Goal: Task Accomplishment & Management: Manage account settings

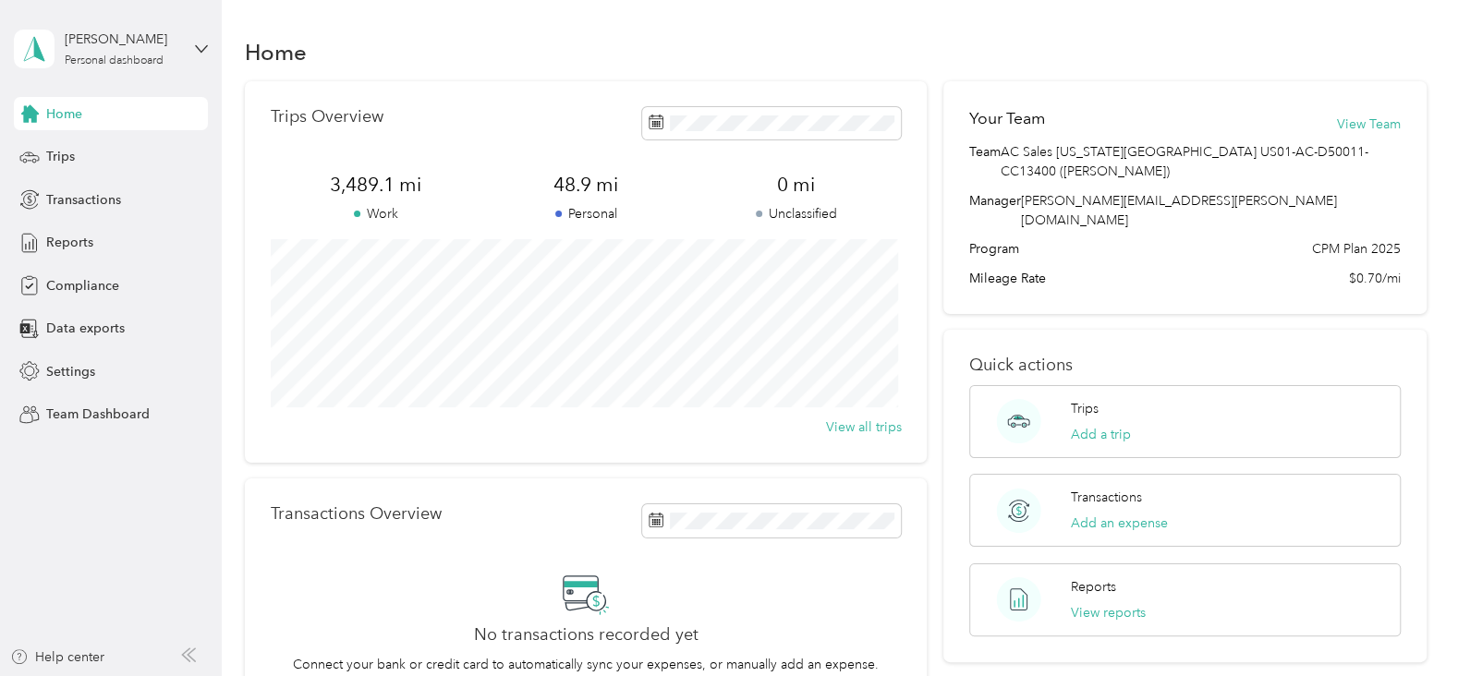
scroll to position [9, 0]
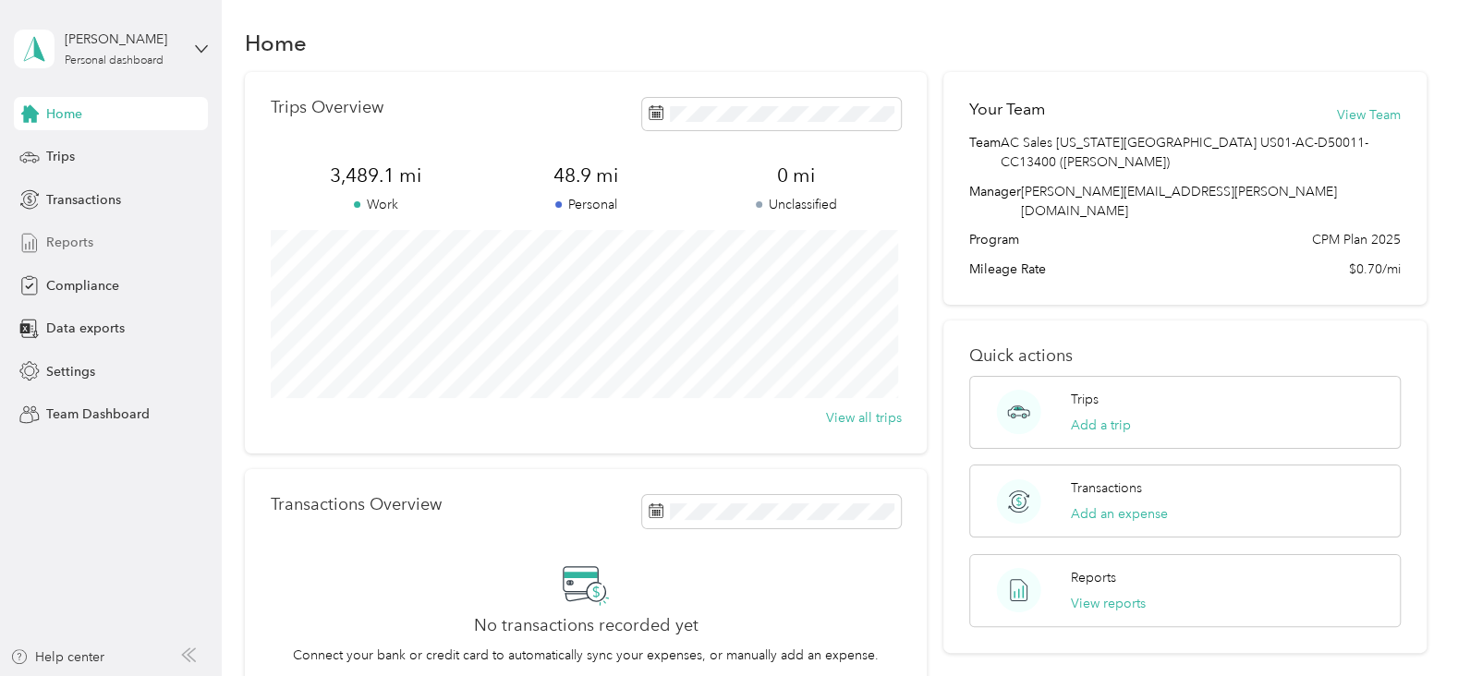
click at [79, 244] on span "Reports" at bounding box center [69, 242] width 47 height 19
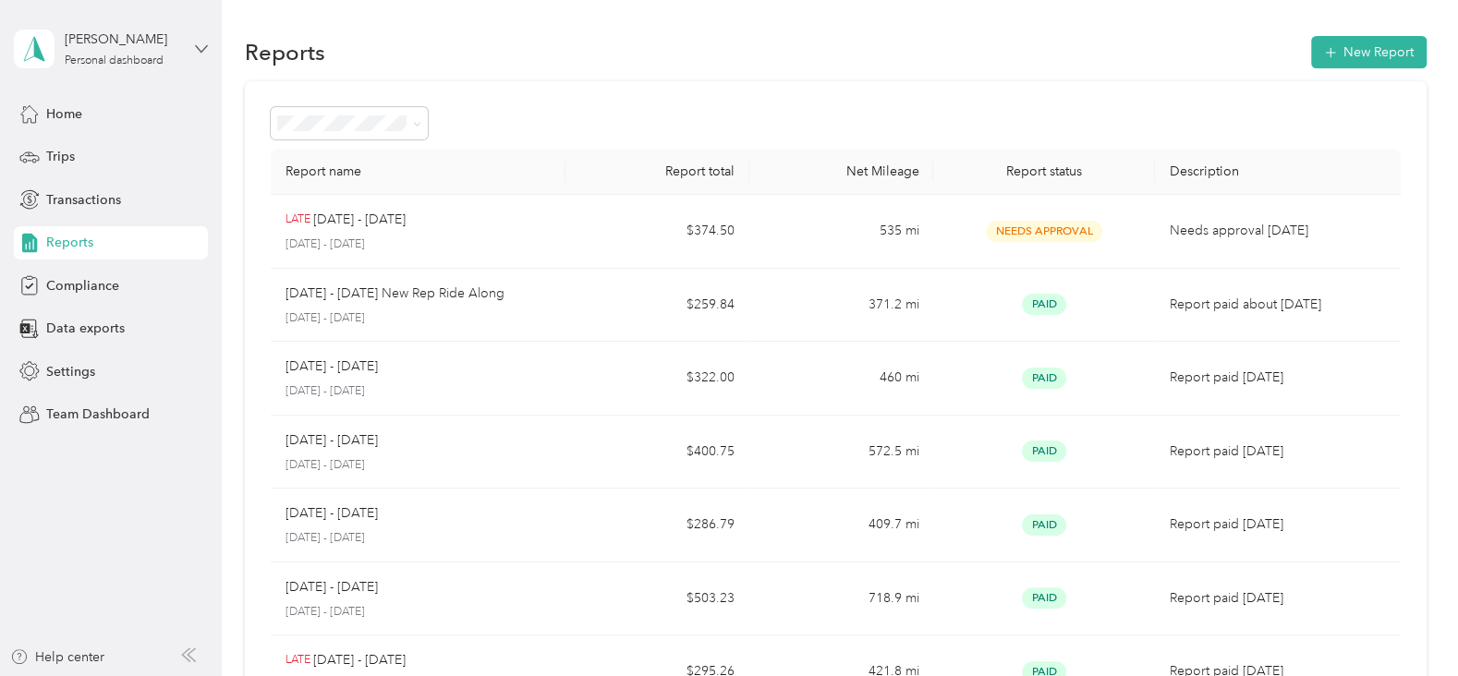
click at [203, 43] on icon at bounding box center [201, 48] width 13 height 13
click at [94, 151] on div "Team dashboard" at bounding box center [79, 150] width 99 height 19
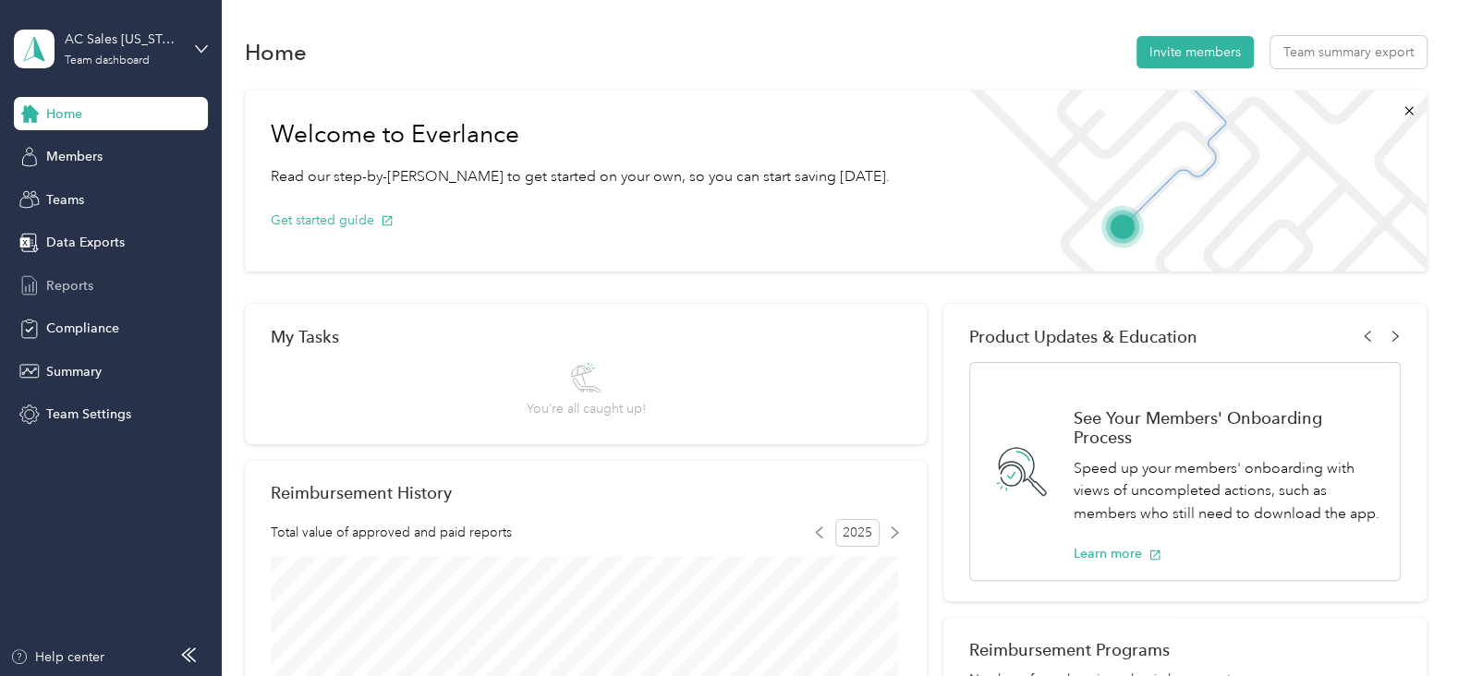
click at [72, 284] on span "Reports" at bounding box center [69, 285] width 47 height 19
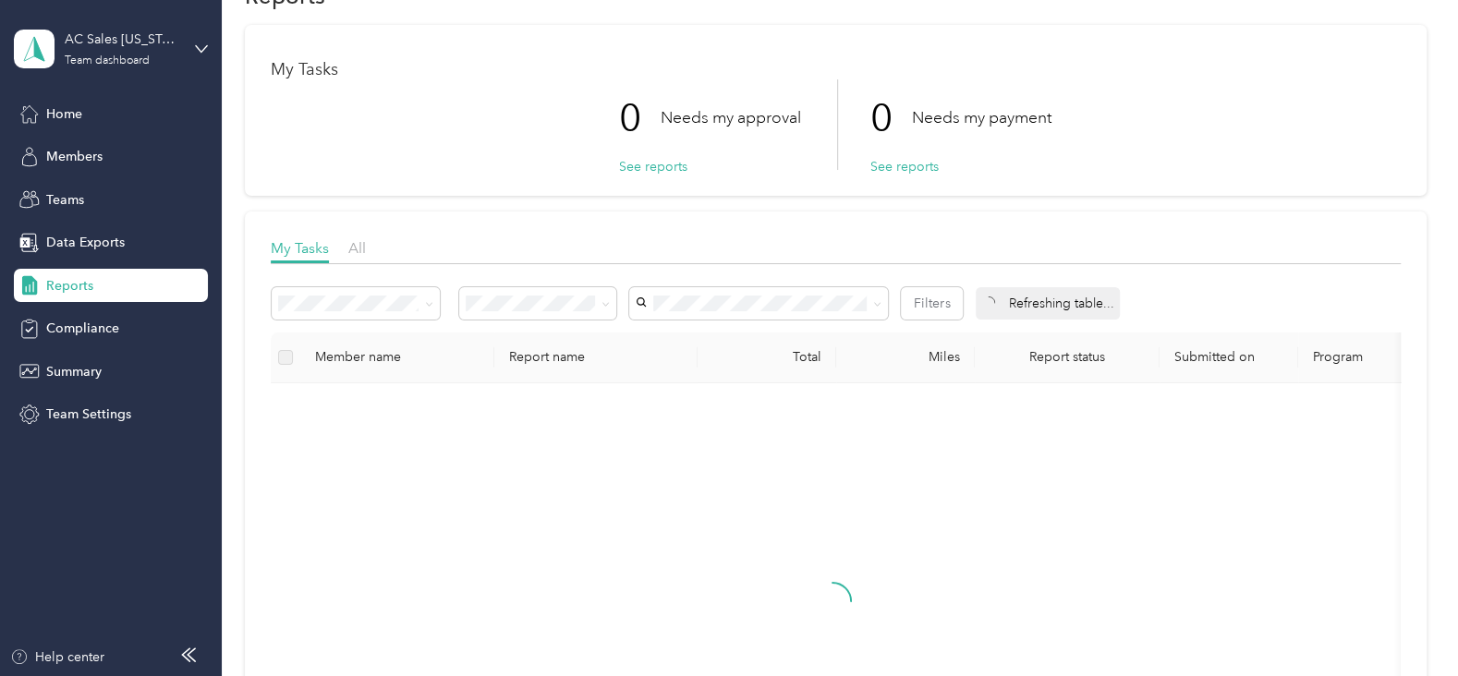
scroll to position [61, 0]
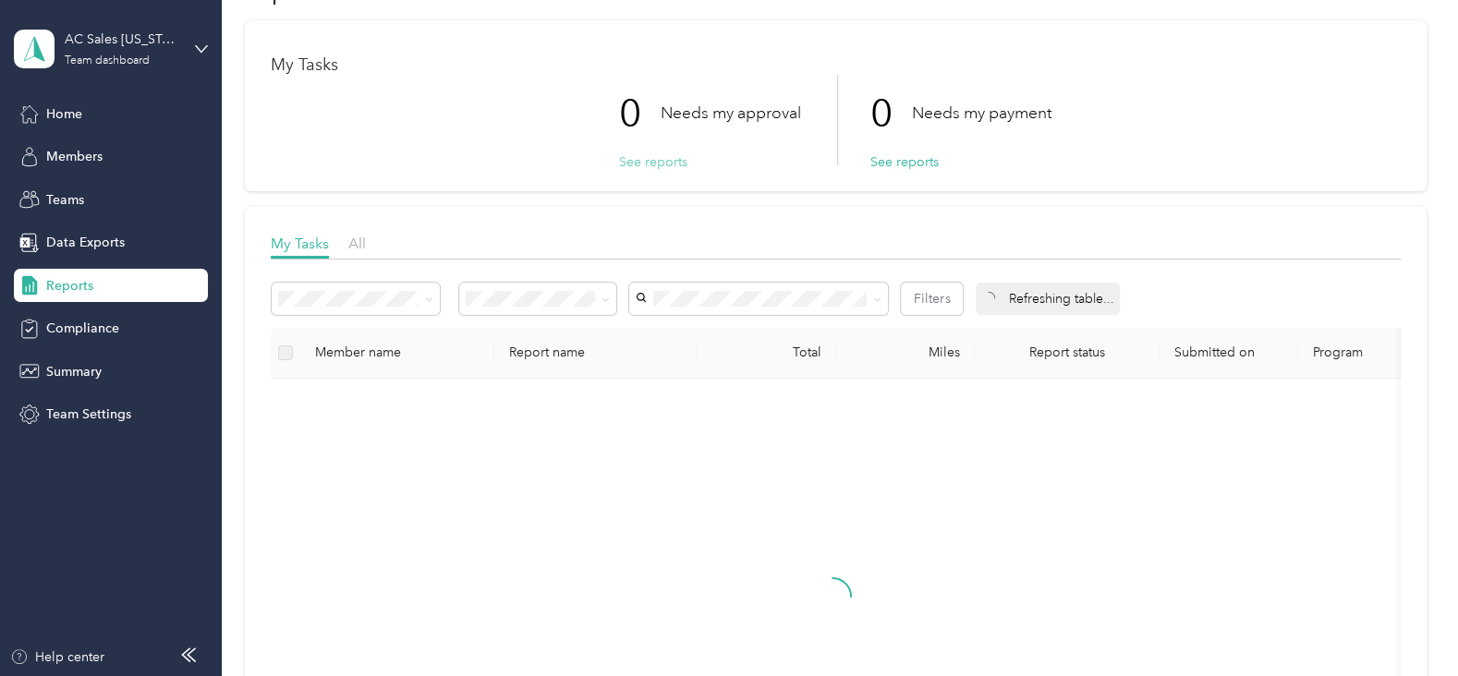
click at [657, 163] on button "See reports" at bounding box center [653, 161] width 68 height 19
